Goal: Find contact information: Find contact information

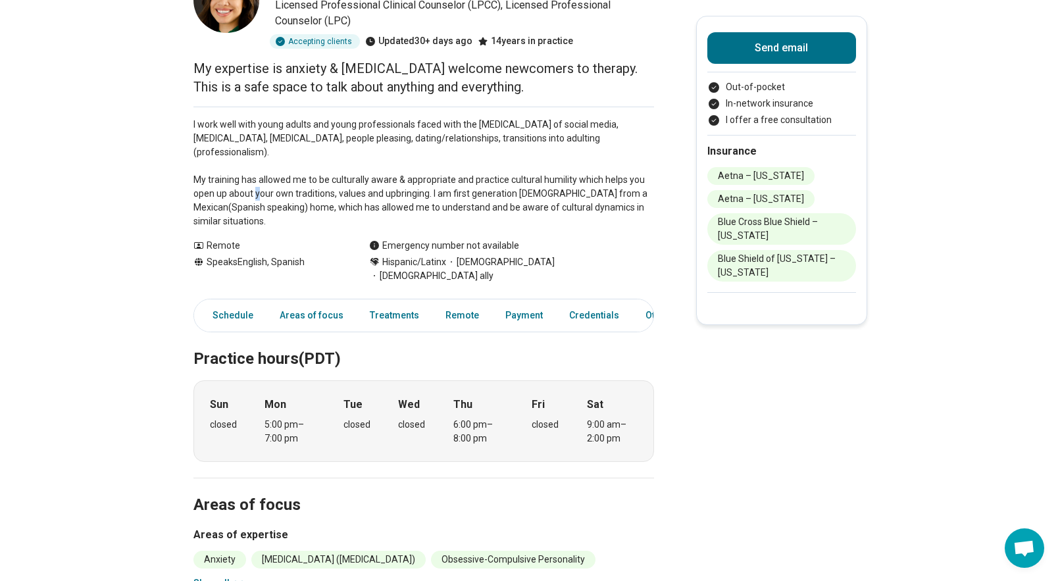
scroll to position [112, 0]
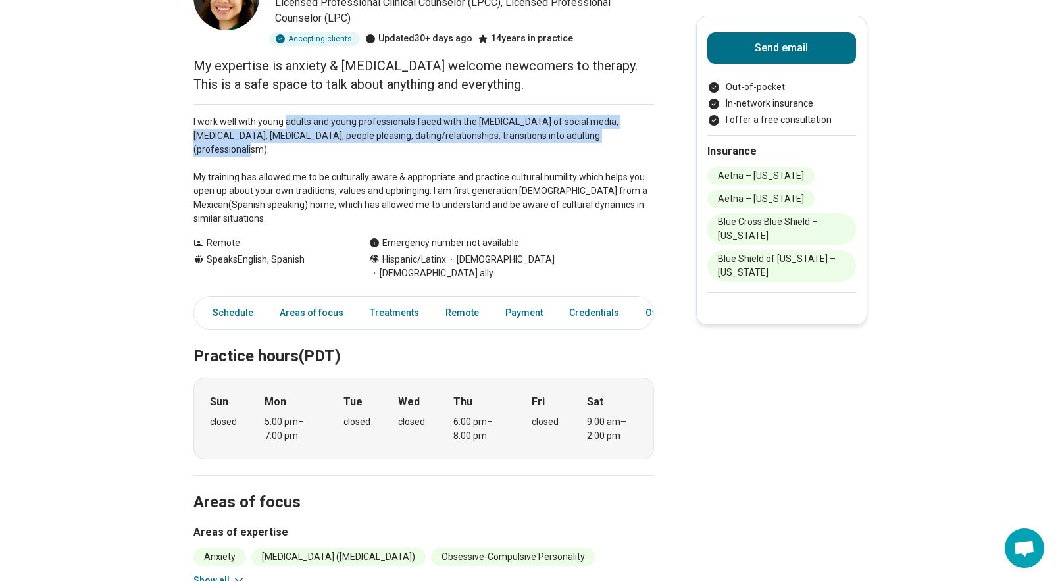
drag, startPoint x: 286, startPoint y: 121, endPoint x: 321, endPoint y: 150, distance: 45.8
click at [321, 150] on p "I work well with young adults and young professionals faced with the [MEDICAL_D…" at bounding box center [424, 170] width 461 height 111
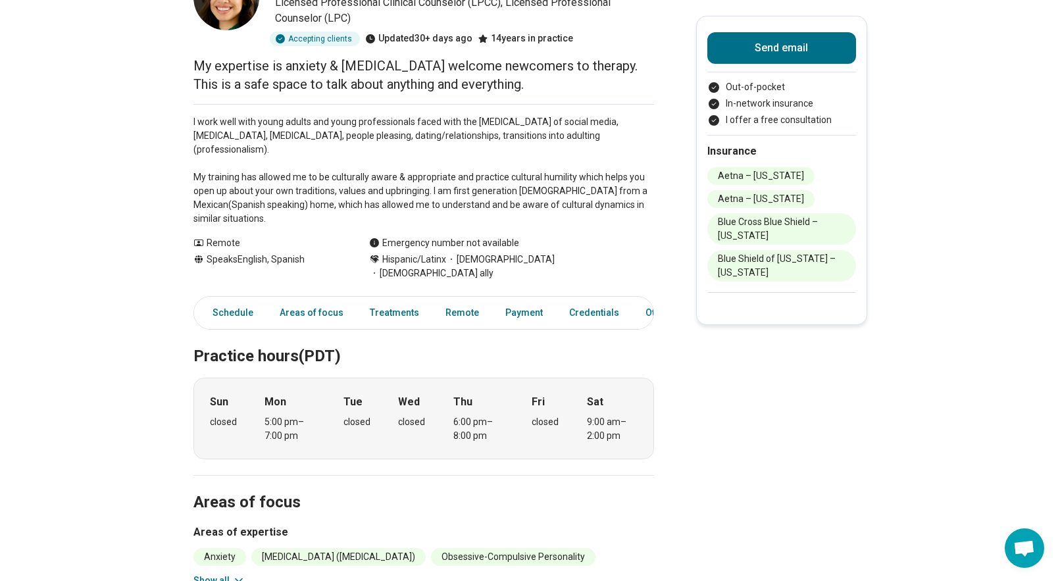
click at [326, 174] on p "I work well with young adults and young professionals faced with the [MEDICAL_D…" at bounding box center [424, 170] width 461 height 111
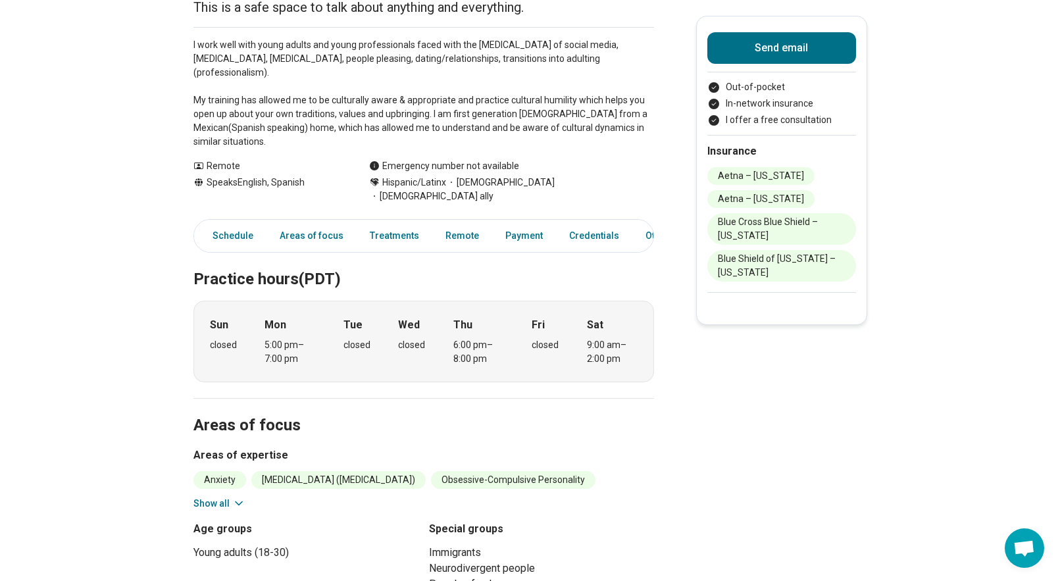
scroll to position [177, 0]
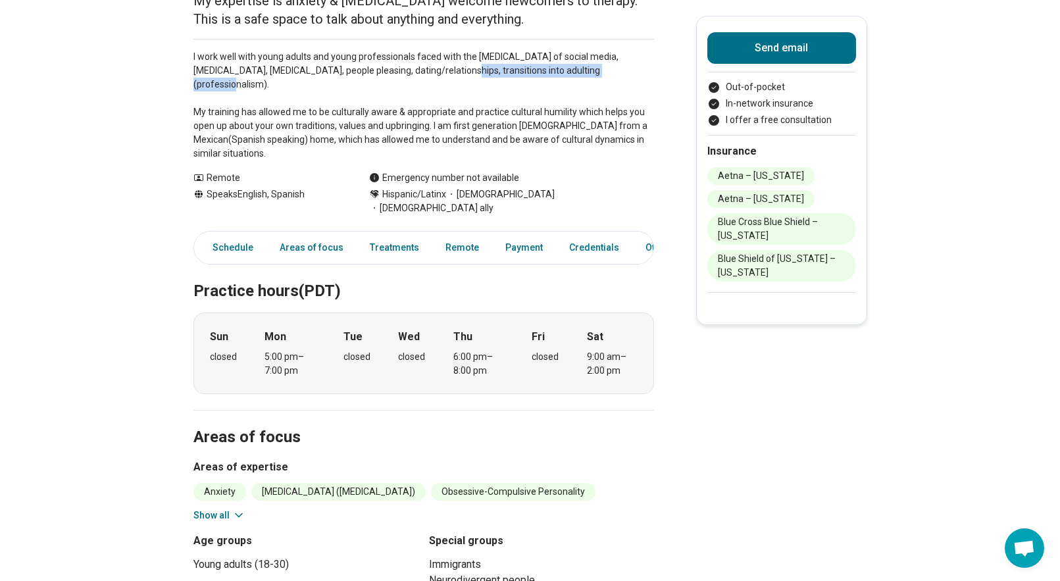
drag, startPoint x: 408, startPoint y: 71, endPoint x: 576, endPoint y: 69, distance: 167.9
click at [576, 69] on p "I work well with young adults and young professionals faced with the [MEDICAL_D…" at bounding box center [424, 105] width 461 height 111
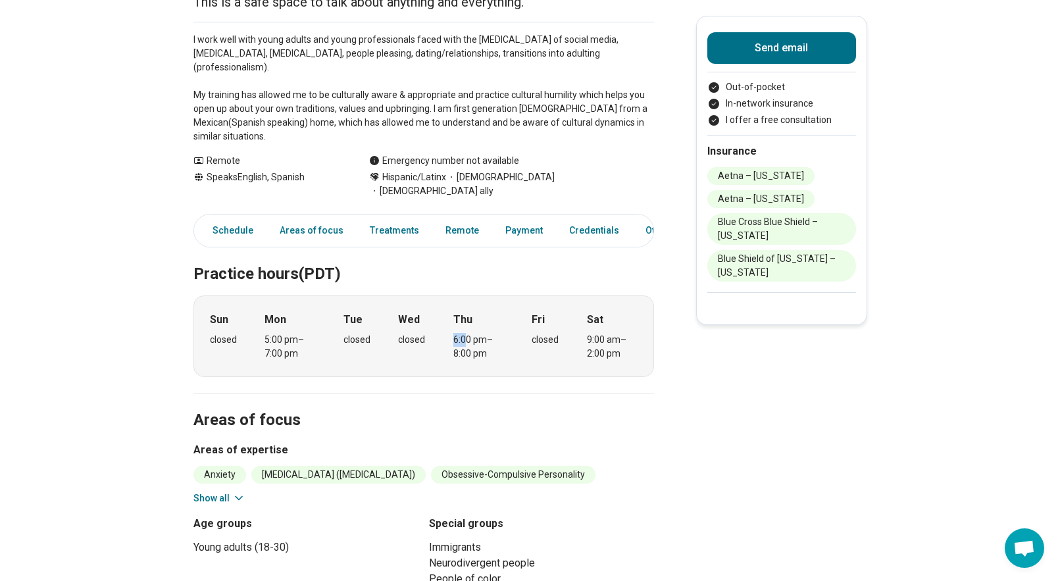
drag, startPoint x: 452, startPoint y: 313, endPoint x: 475, endPoint y: 319, distance: 24.0
click at [473, 319] on div "Sun closed Mon 5:00 pm – 7:00 pm Tue closed Wed closed Thu 6:00 pm – 8:00 pm Fr…" at bounding box center [424, 337] width 461 height 82
drag, startPoint x: 592, startPoint y: 316, endPoint x: 600, endPoint y: 321, distance: 9.5
click at [600, 333] on div "9:00 am – 2:00 pm" at bounding box center [612, 347] width 51 height 28
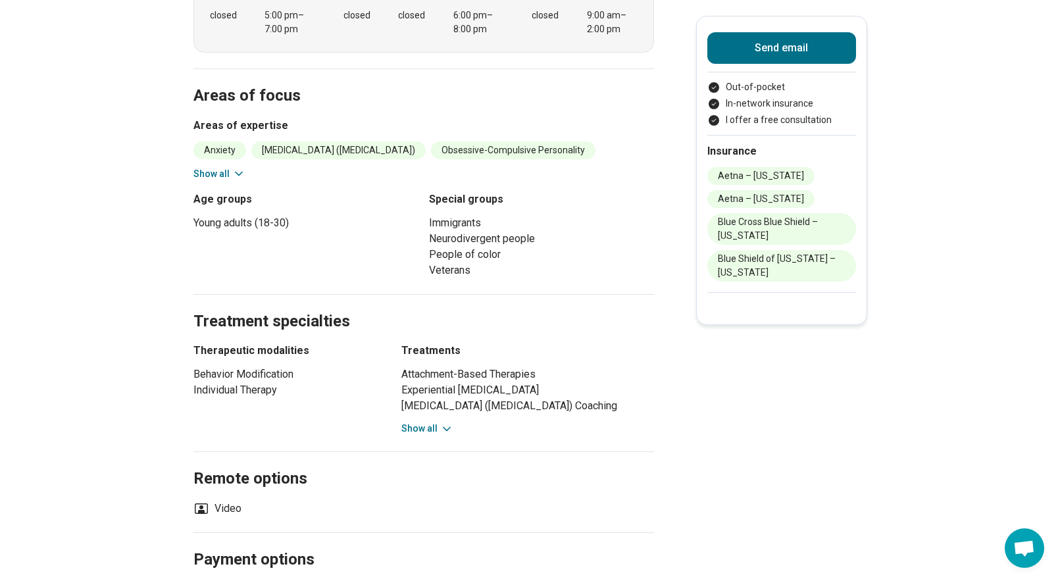
scroll to position [275, 0]
